Goal: Find contact information

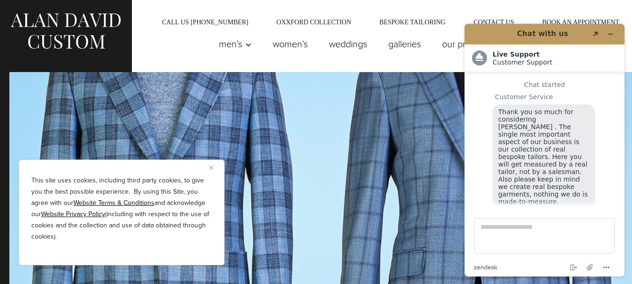
scroll to position [12, 0]
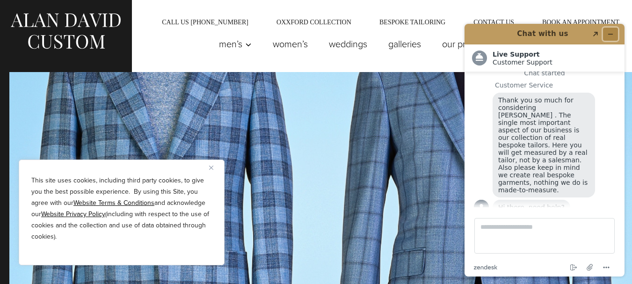
click at [612, 33] on icon "Minimize widget" at bounding box center [610, 34] width 7 height 7
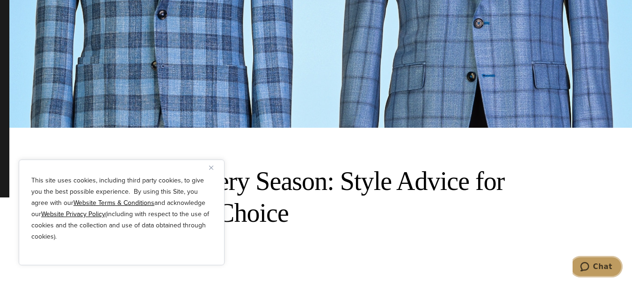
scroll to position [187, 0]
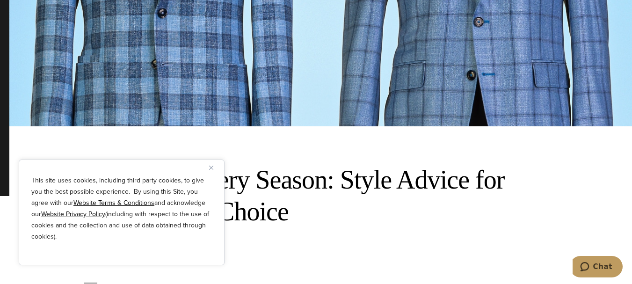
click at [210, 166] on img "Close" at bounding box center [211, 168] width 4 height 4
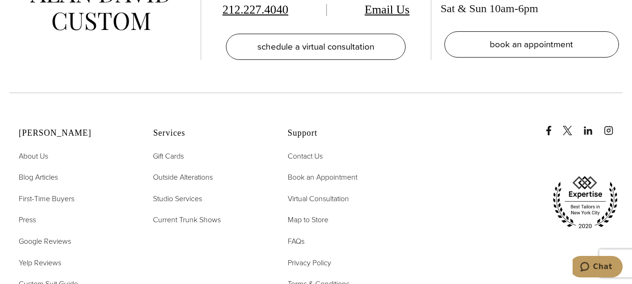
scroll to position [2385, 0]
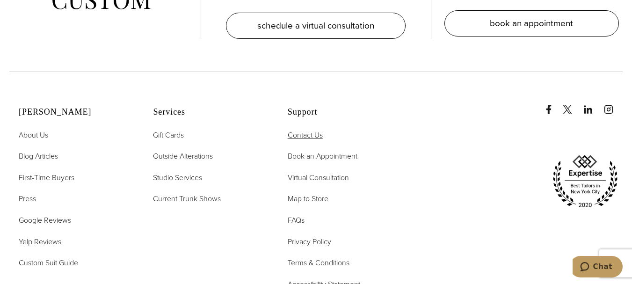
click at [305, 140] on span "Contact Us" at bounding box center [305, 135] width 35 height 11
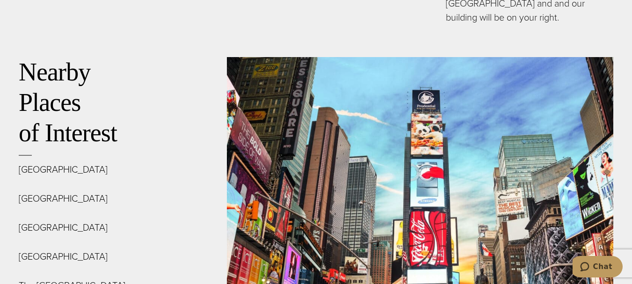
scroll to position [3413, 0]
